Goal: Information Seeking & Learning: Compare options

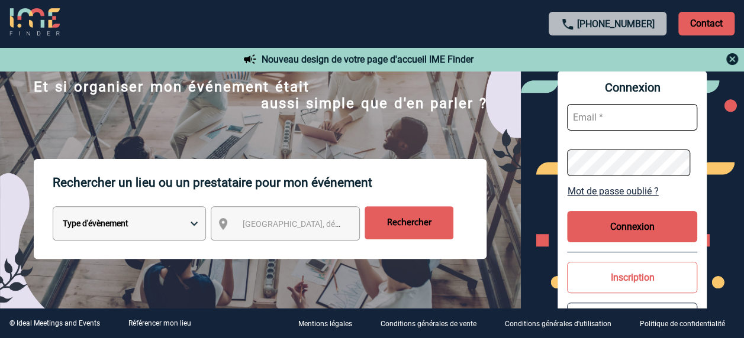
scroll to position [118, 0]
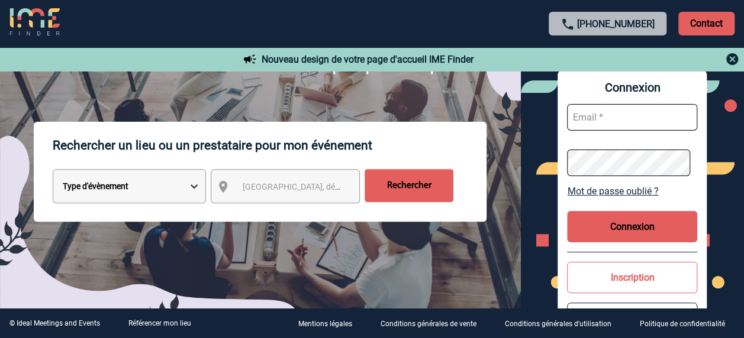
click at [272, 188] on span "Ville, département, région..." at bounding box center [324, 186] width 164 height 9
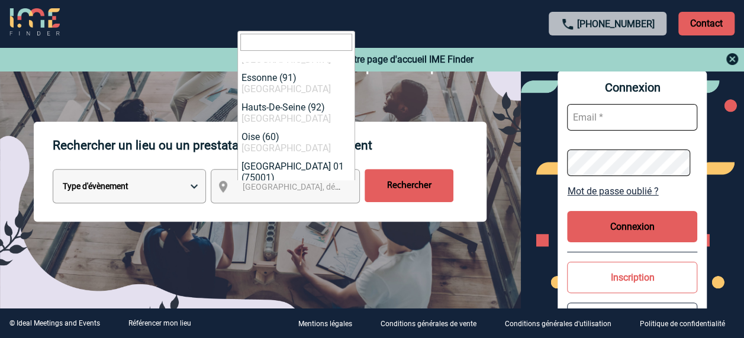
scroll to position [0, 0]
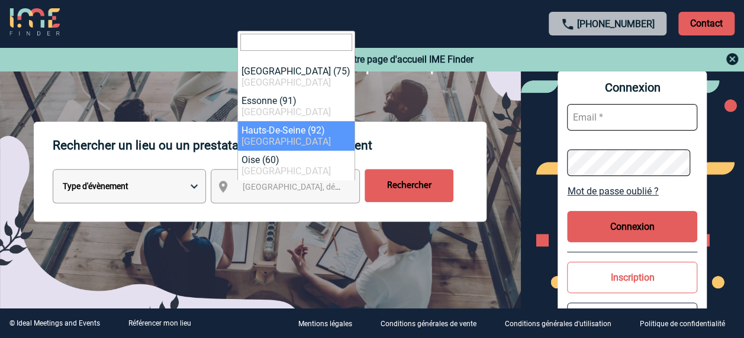
select select "25"
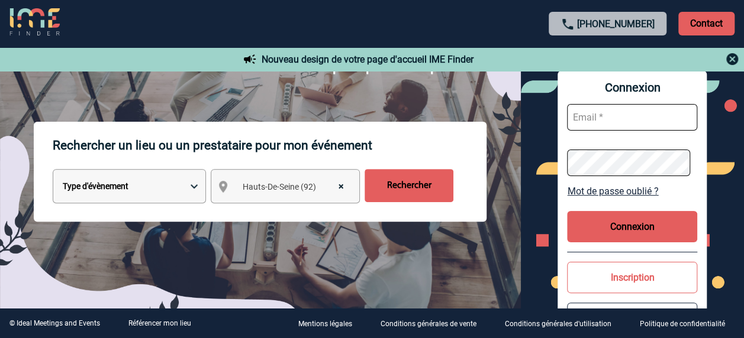
click at [175, 182] on select "Type d'évènement Séminaire avec nuitée Réunion Repas de groupe Team Building & …" at bounding box center [129, 186] width 153 height 34
select select "4"
click at [53, 170] on select "Type d'évènement Séminaire avec nuitée Réunion Repas de groupe Team Building & …" at bounding box center [129, 186] width 153 height 34
click at [403, 183] on input "Rechercher" at bounding box center [408, 185] width 89 height 33
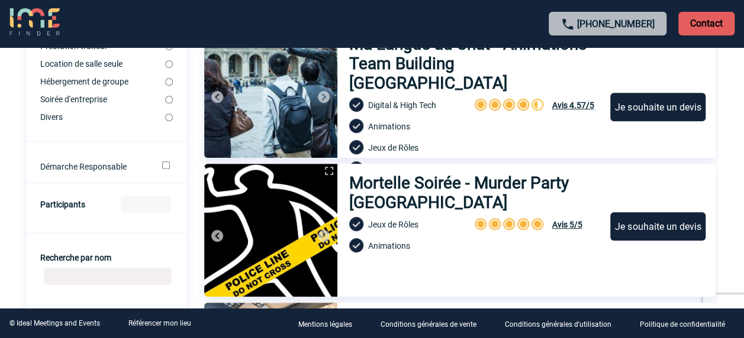
scroll to position [355, 0]
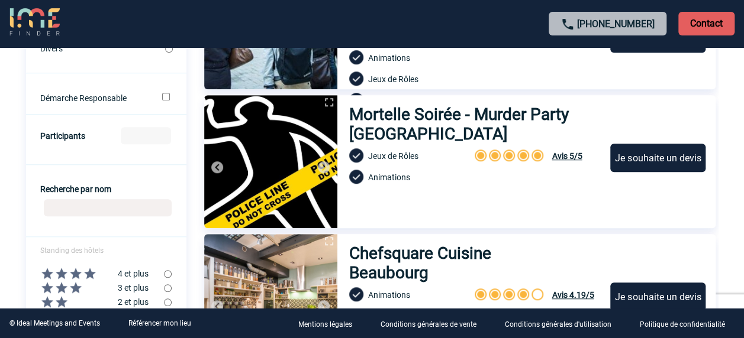
click at [422, 115] on h3 "Mortelle Soirée - Murder Party Paris" at bounding box center [474, 124] width 250 height 39
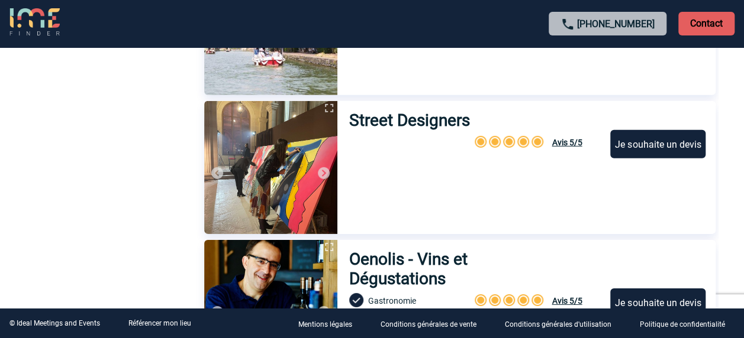
scroll to position [4082, 0]
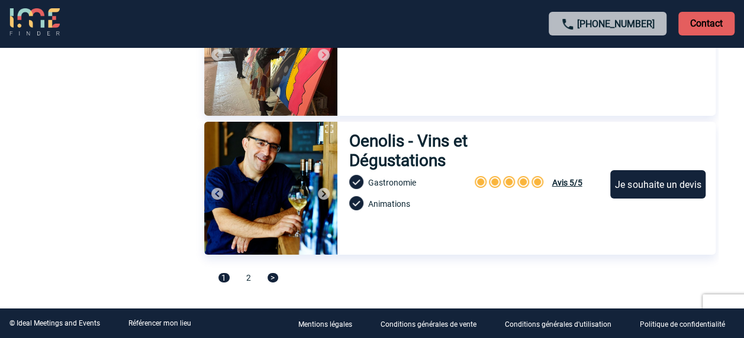
click at [270, 276] on span ">" at bounding box center [272, 277] width 11 height 9
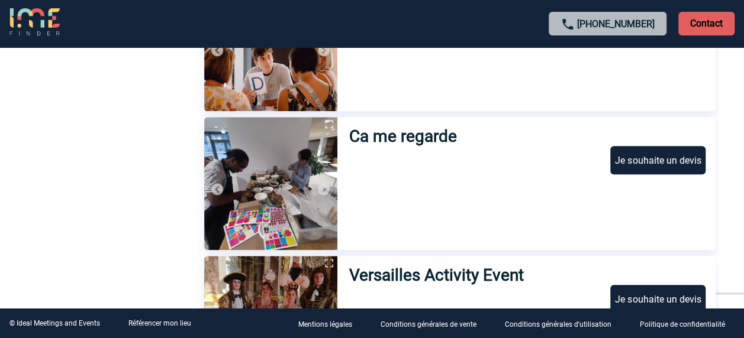
scroll to position [2637, 0]
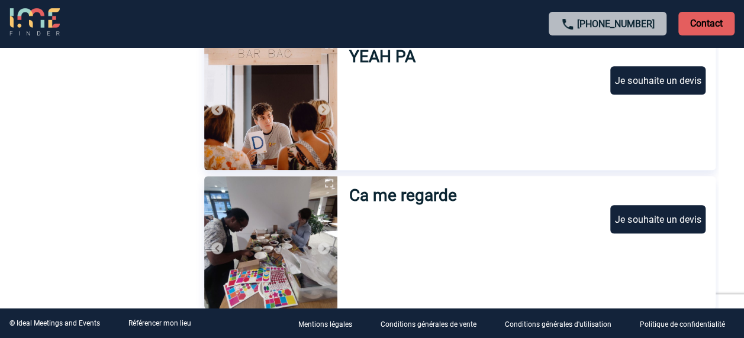
click at [398, 195] on h3 "Ca me regarde" at bounding box center [405, 196] width 112 height 20
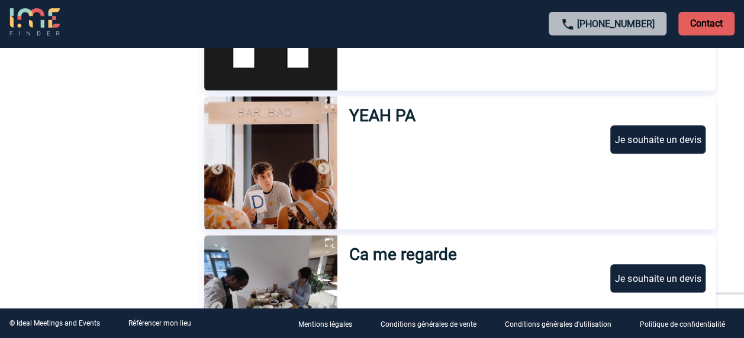
click at [396, 115] on h3 "YEAH PA" at bounding box center [385, 116] width 73 height 20
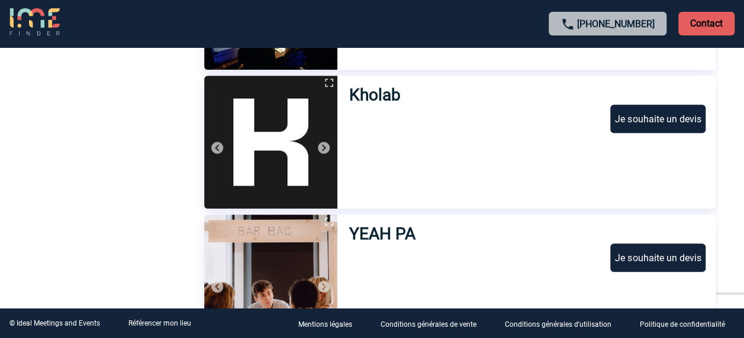
scroll to position [2401, 0]
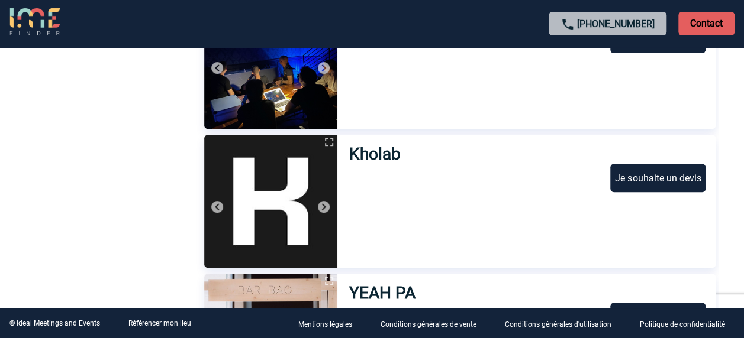
click at [377, 153] on h3 "Kholab" at bounding box center [379, 154] width 60 height 20
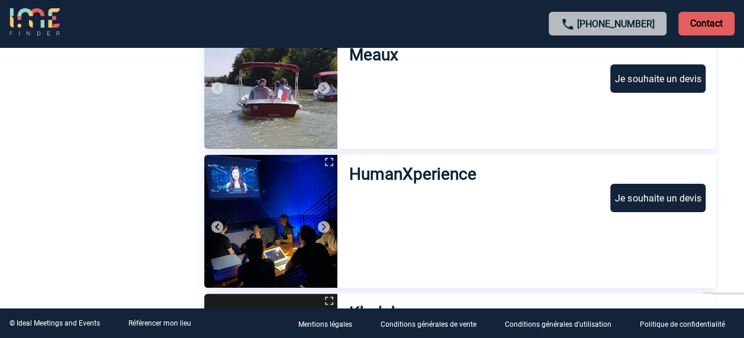
scroll to position [2223, 0]
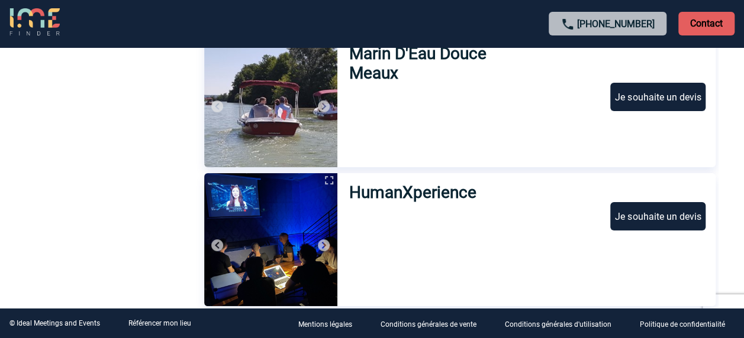
click at [420, 196] on h3 "HumanXperience" at bounding box center [414, 193] width 131 height 20
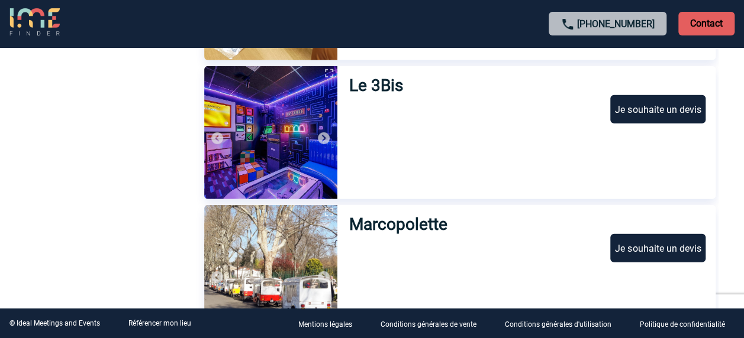
scroll to position [1572, 0]
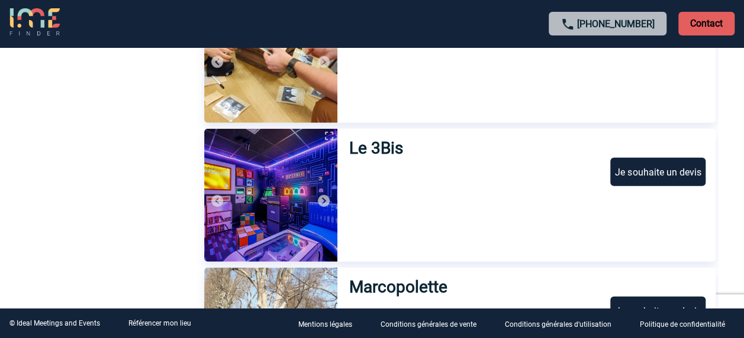
click at [357, 146] on h3 "Le 3Bis" at bounding box center [380, 148] width 62 height 20
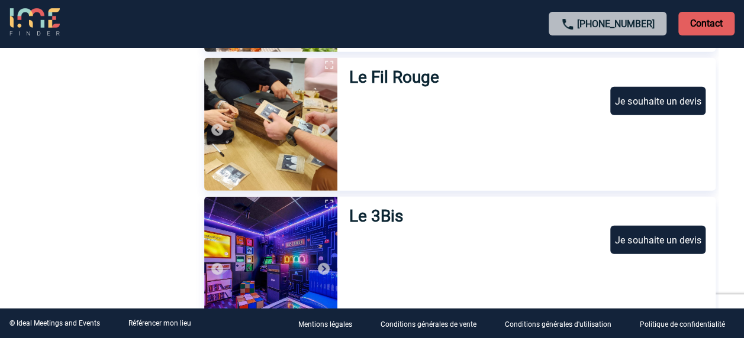
scroll to position [1395, 0]
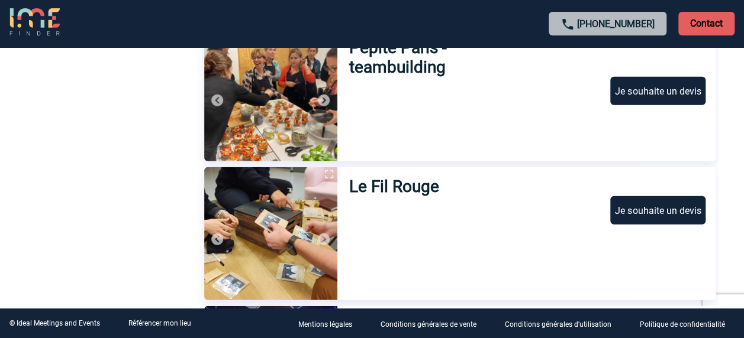
click at [403, 188] on h3 "Le Fil Rouge" at bounding box center [397, 187] width 96 height 20
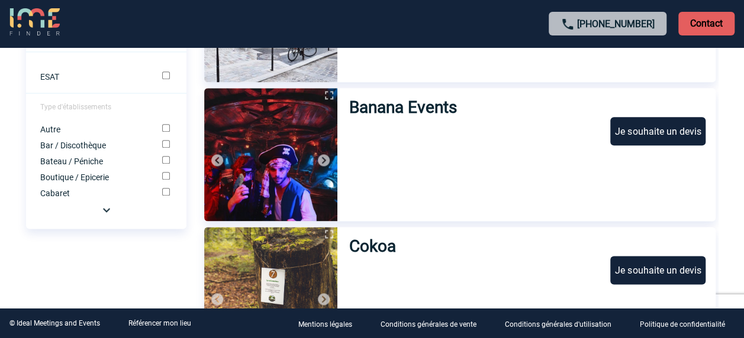
scroll to position [567, 0]
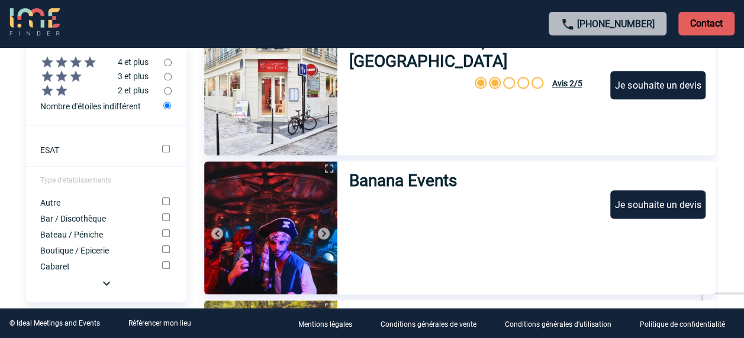
click at [434, 177] on h3 "Banana Events" at bounding box center [405, 181] width 112 height 20
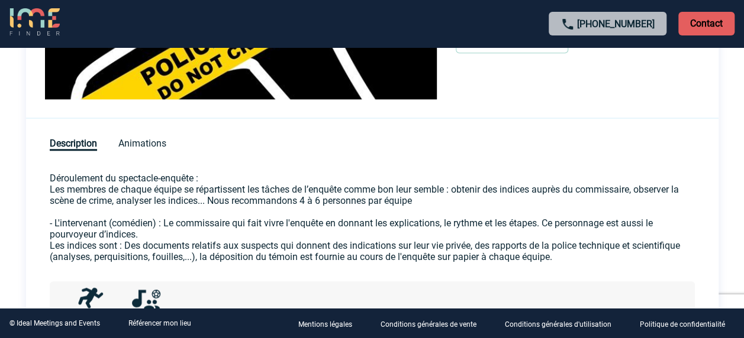
scroll to position [532, 0]
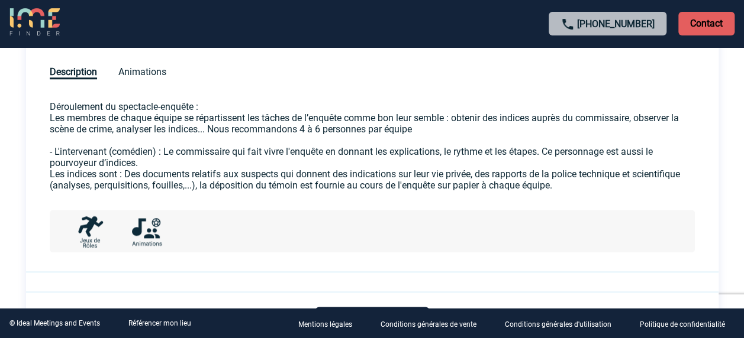
click at [156, 62] on div "Description Animations" at bounding box center [372, 64] width 692 height 35
click at [154, 71] on span "Animations" at bounding box center [142, 72] width 48 height 13
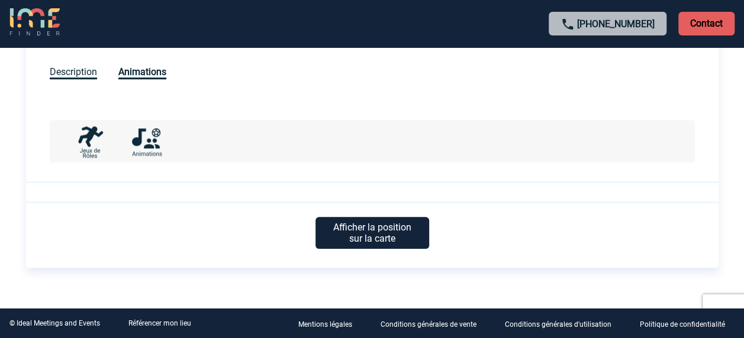
click at [73, 75] on span "Description" at bounding box center [73, 72] width 47 height 13
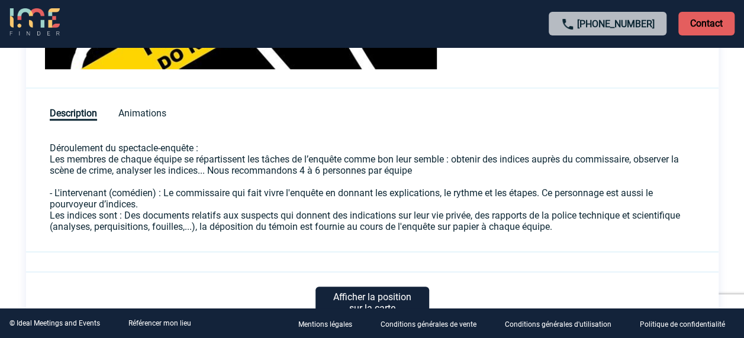
scroll to position [473, 0]
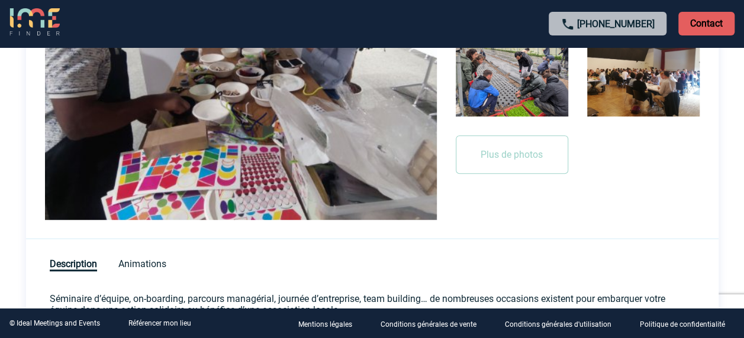
scroll to position [237, 0]
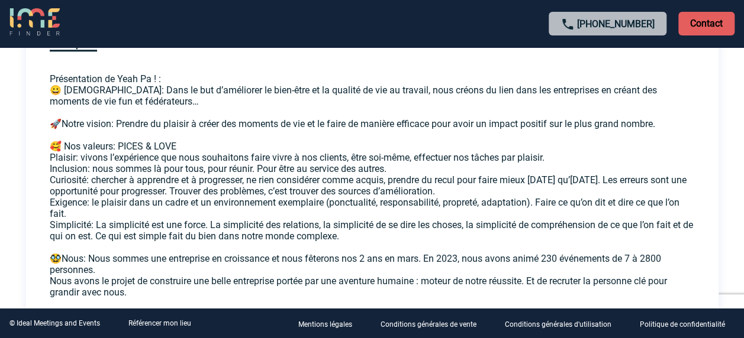
scroll to position [532, 0]
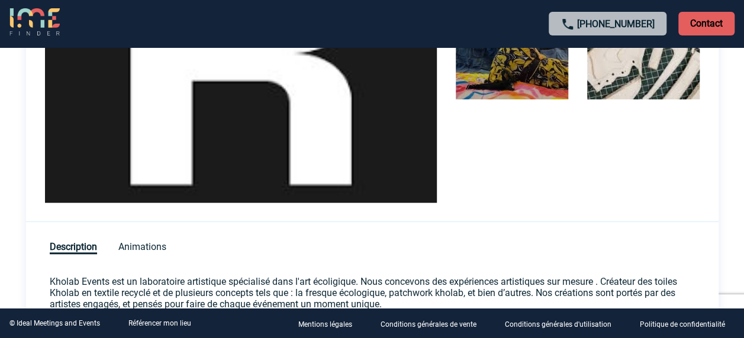
scroll to position [508, 0]
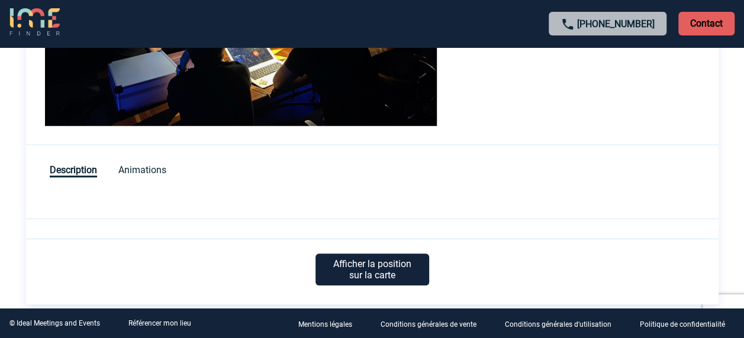
scroll to position [459, 0]
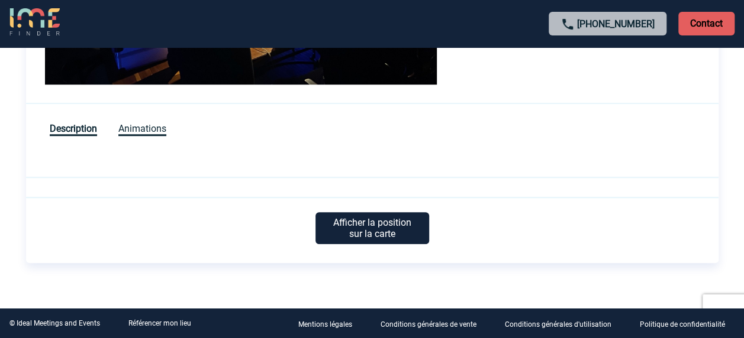
click at [147, 125] on span "Animations" at bounding box center [142, 129] width 48 height 13
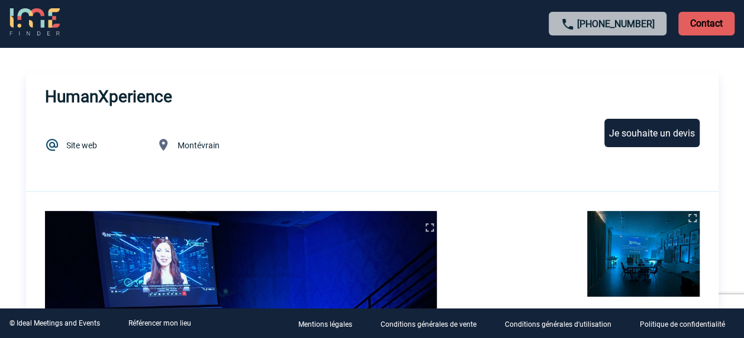
scroll to position [0, 0]
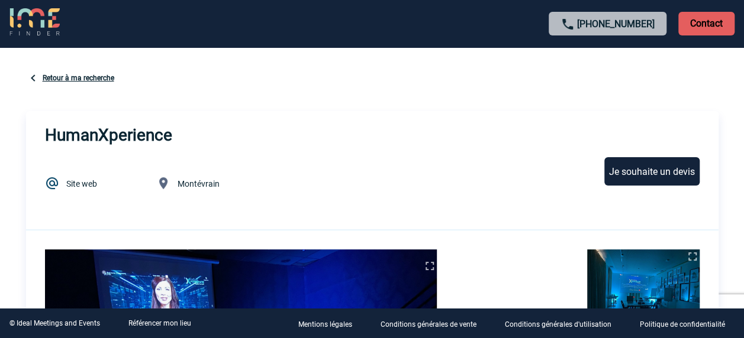
click at [66, 76] on link "Retour à ma recherche" at bounding box center [79, 78] width 72 height 8
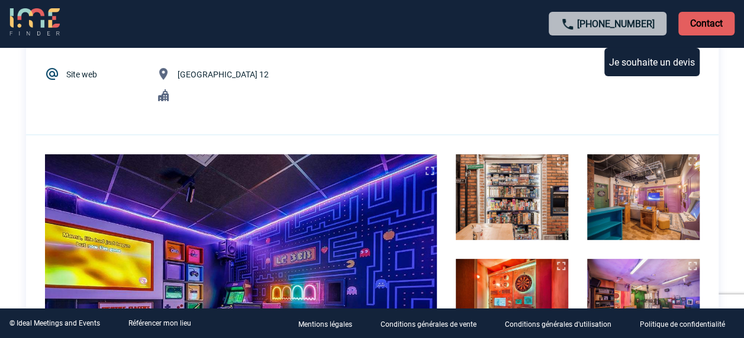
scroll to position [59, 0]
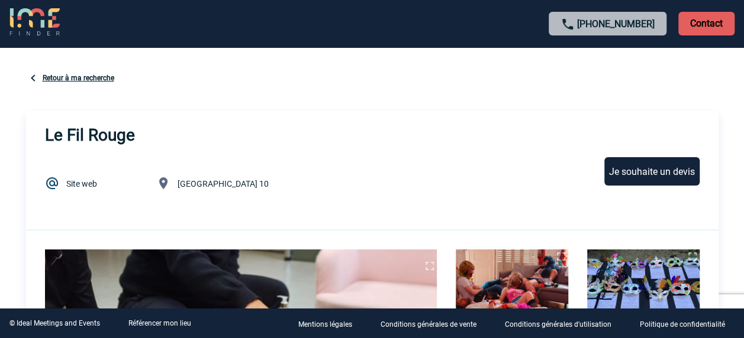
click at [102, 74] on link "Retour à ma recherche" at bounding box center [79, 78] width 72 height 8
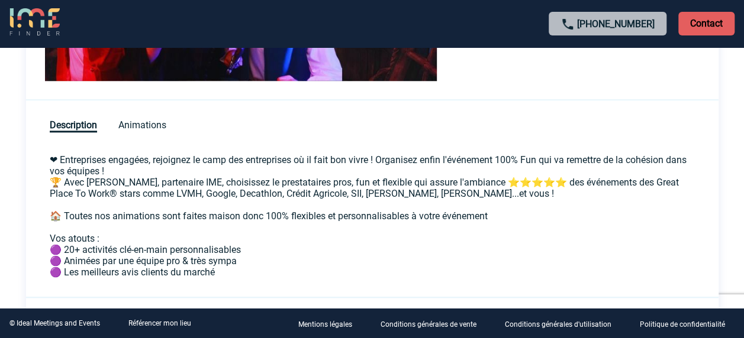
scroll to position [473, 0]
